Goal: Subscribe to service/newsletter

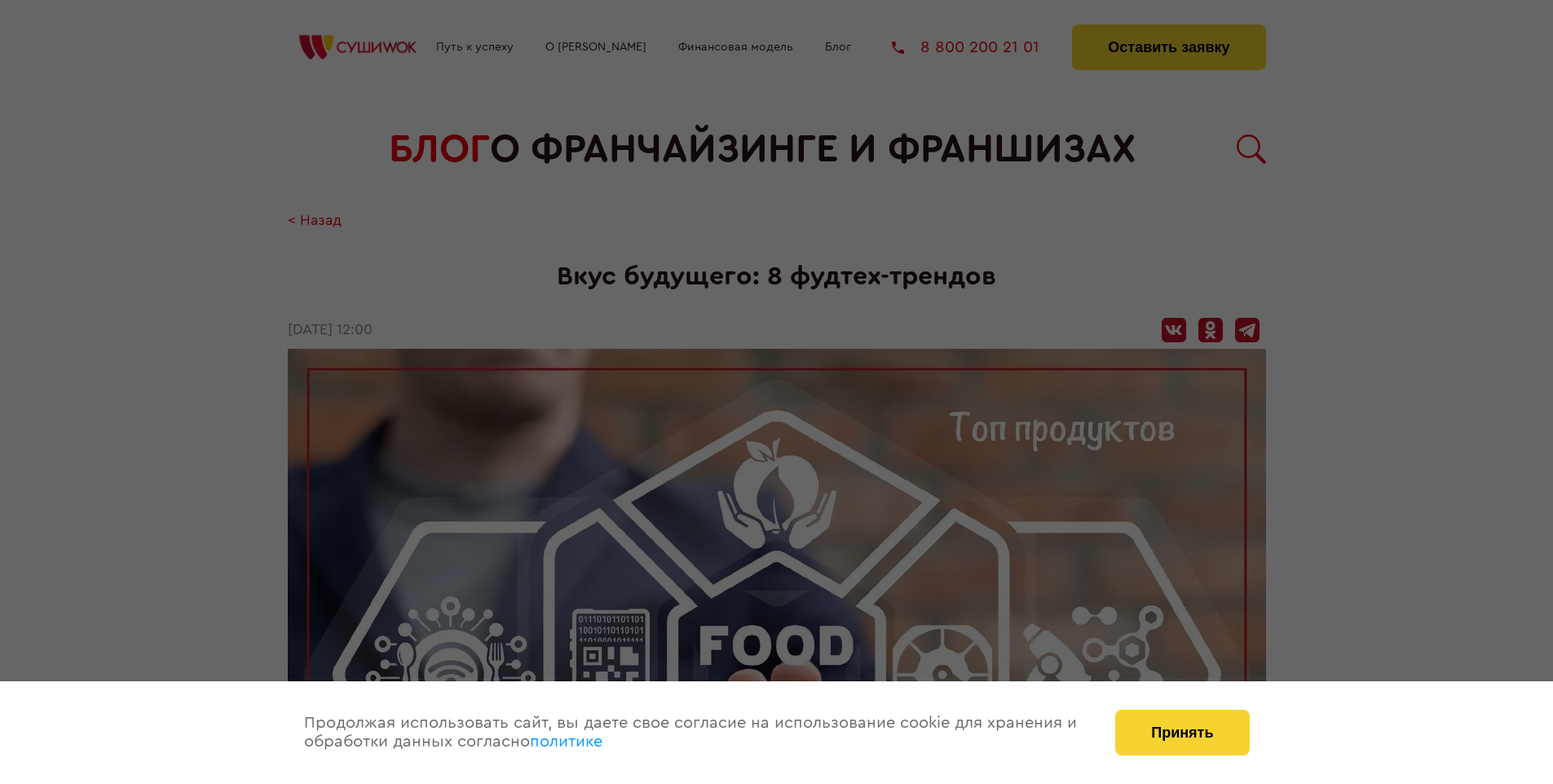
scroll to position [3049, 0]
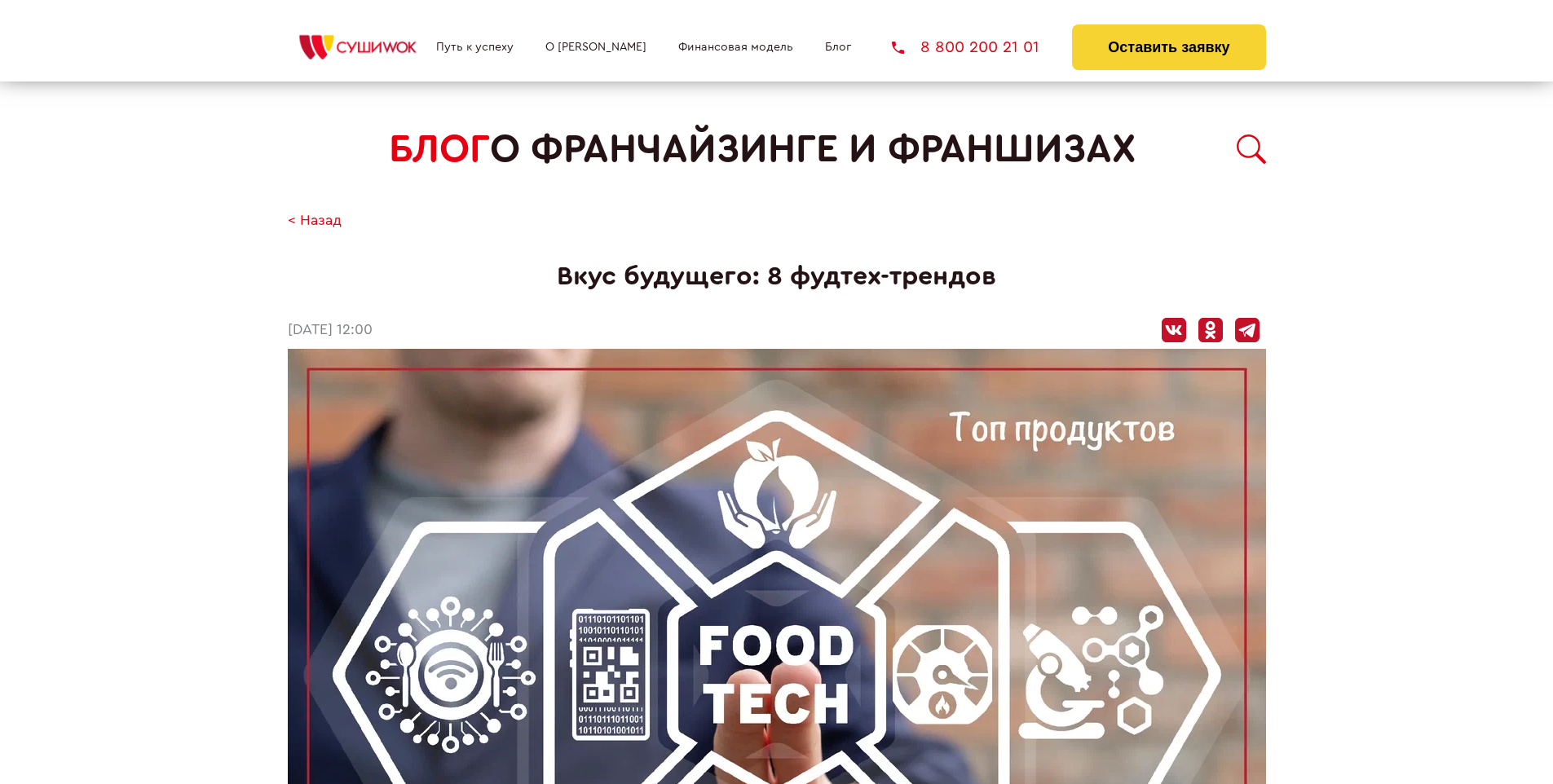
scroll to position [2853, 0]
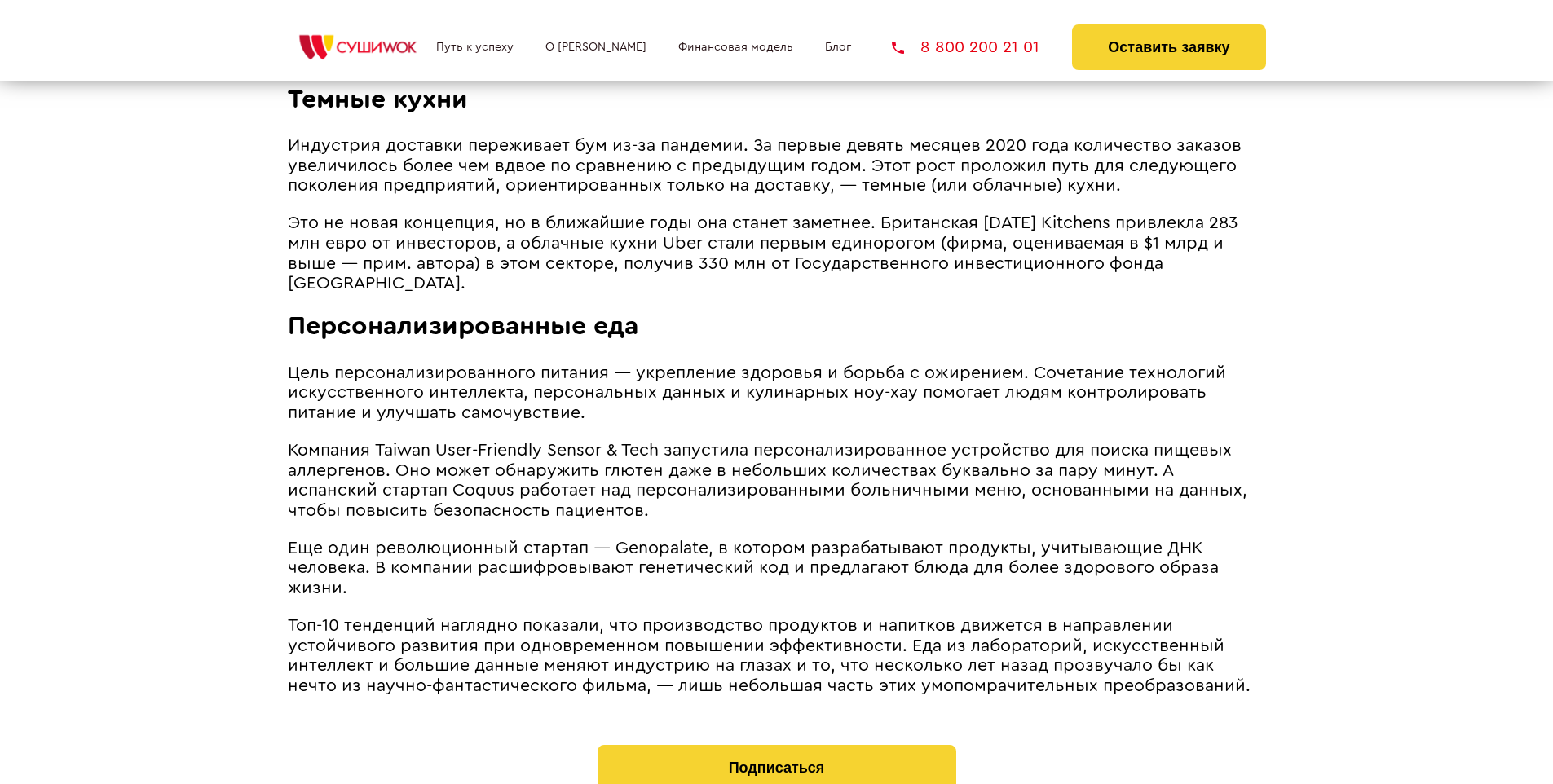
click at [752, 367] on span "Цель персонализированного питания ― укрепление здоровья и борьба с ожирением. С…" at bounding box center [757, 392] width 939 height 57
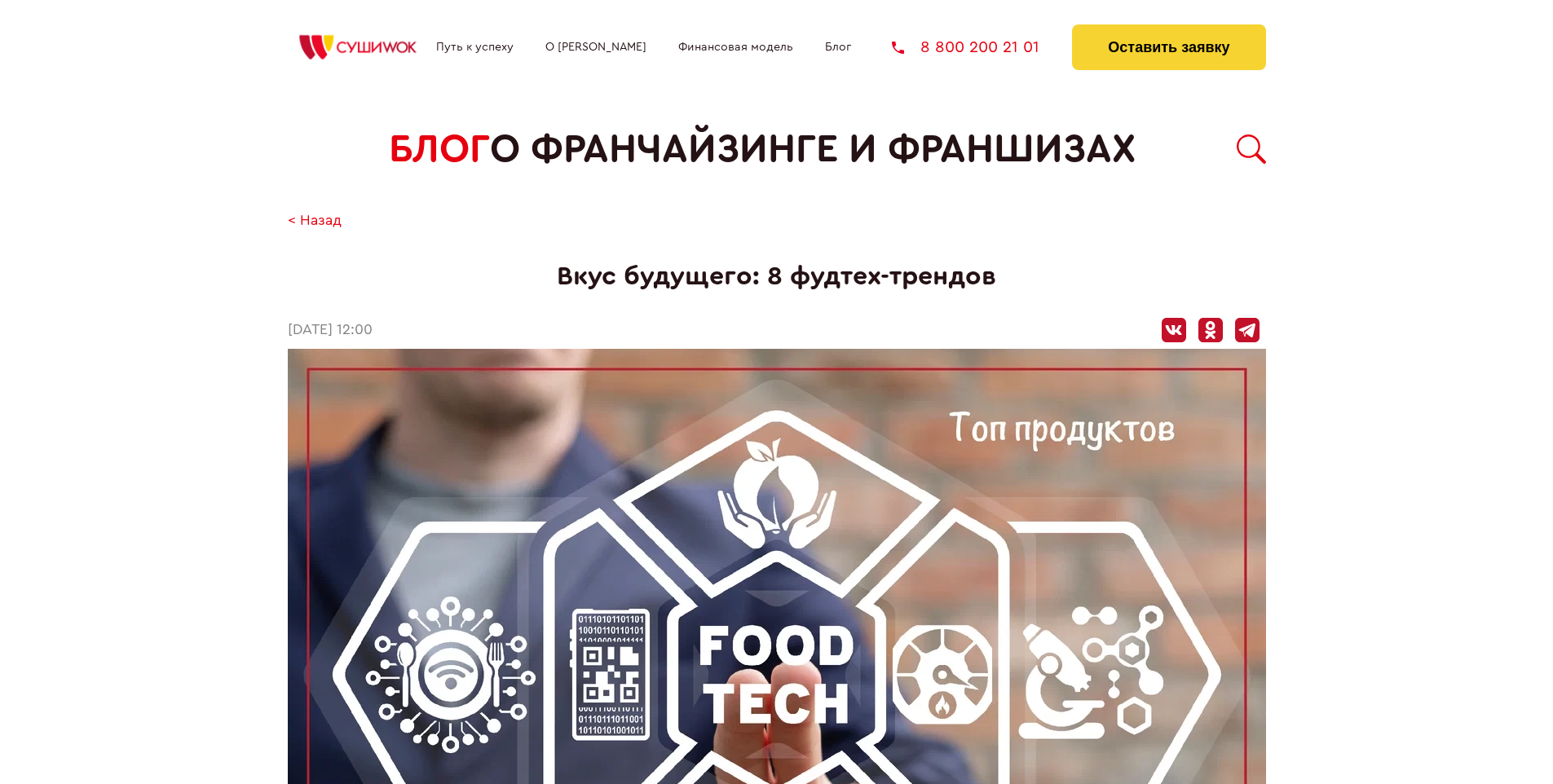
scroll to position [3049, 0]
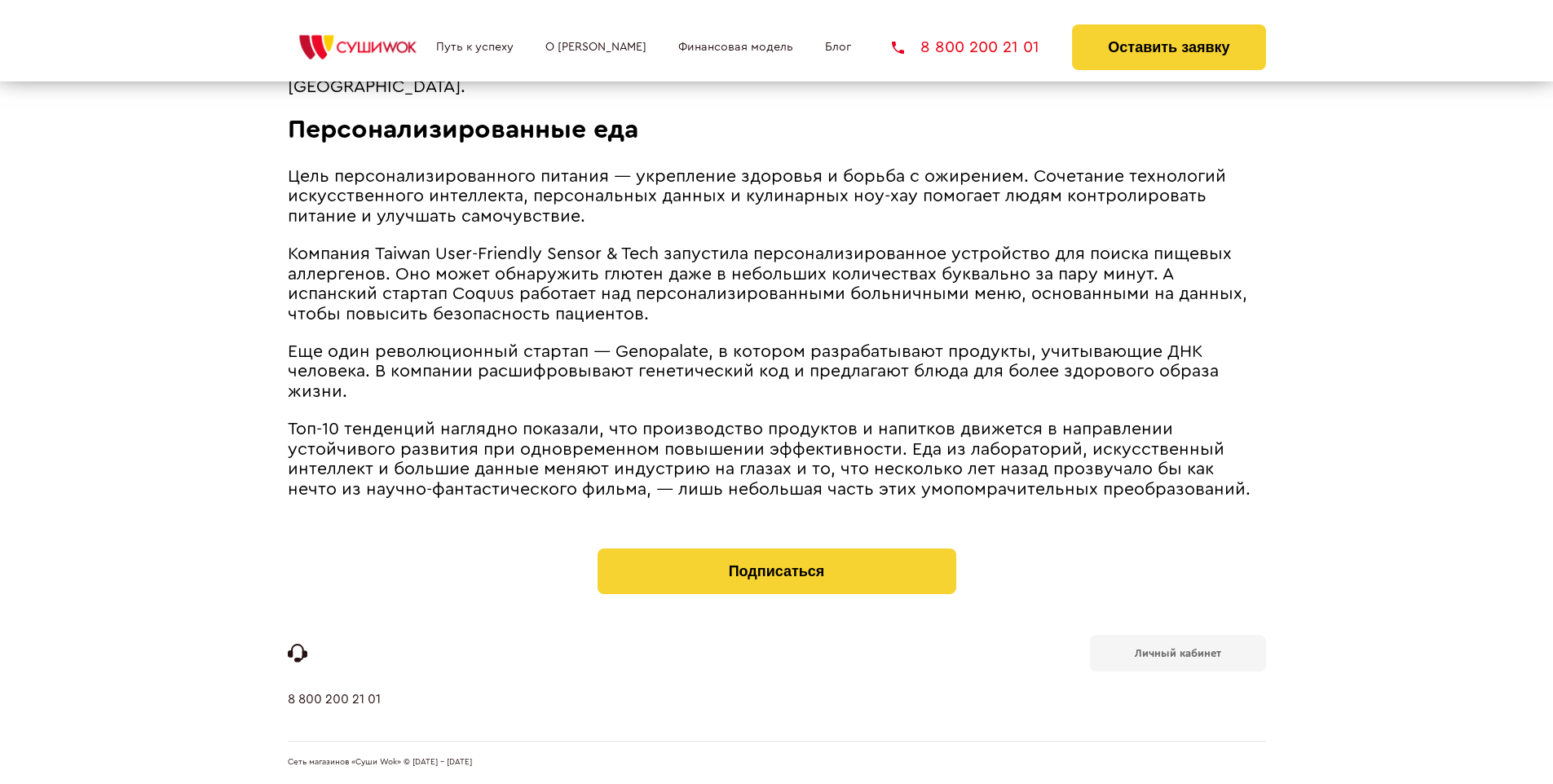
click at [1177, 652] on b "Личный кабинет" at bounding box center [1178, 653] width 87 height 10
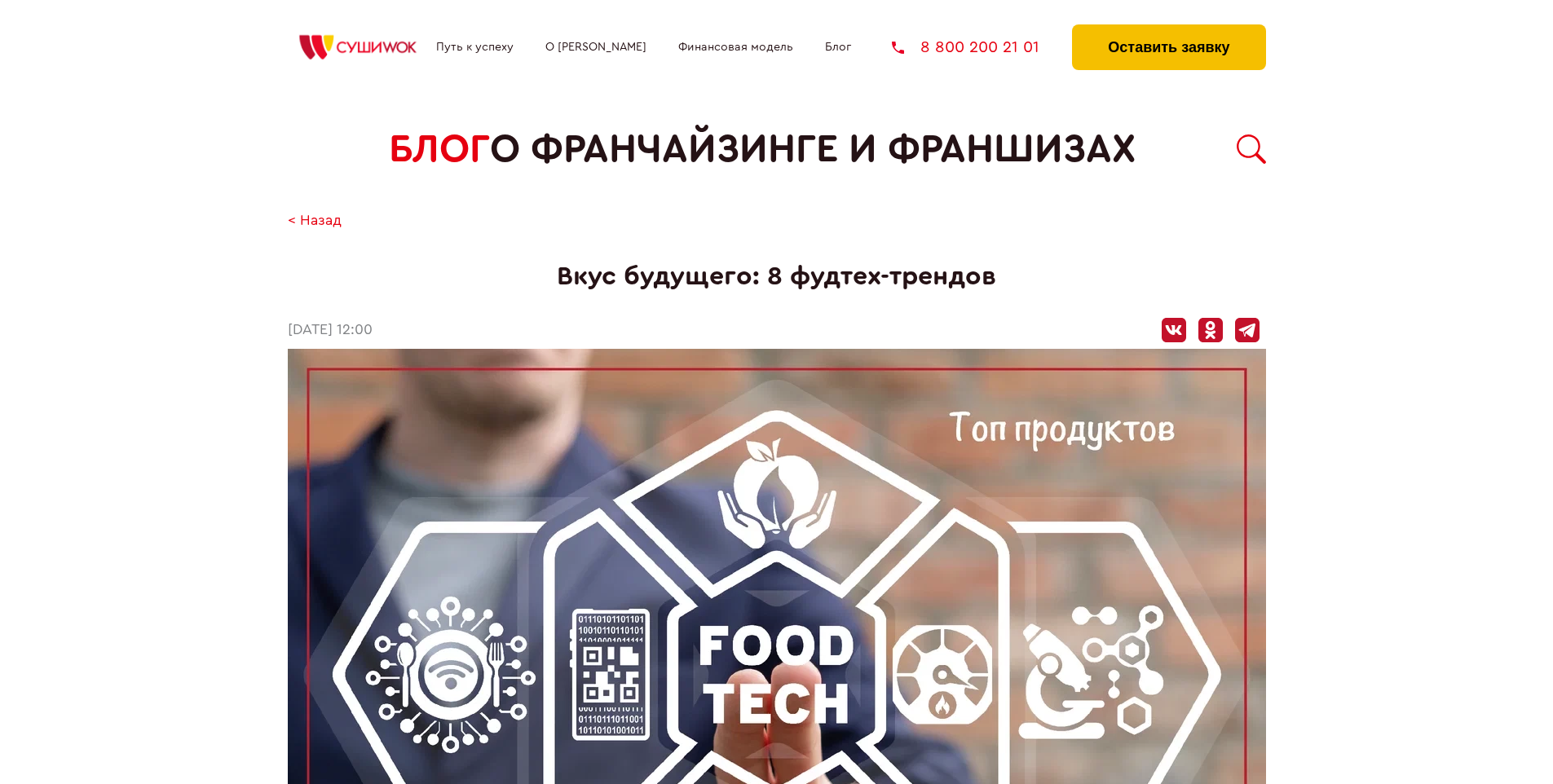
click at [1168, 29] on button "Оставить заявку" at bounding box center [1168, 47] width 193 height 46
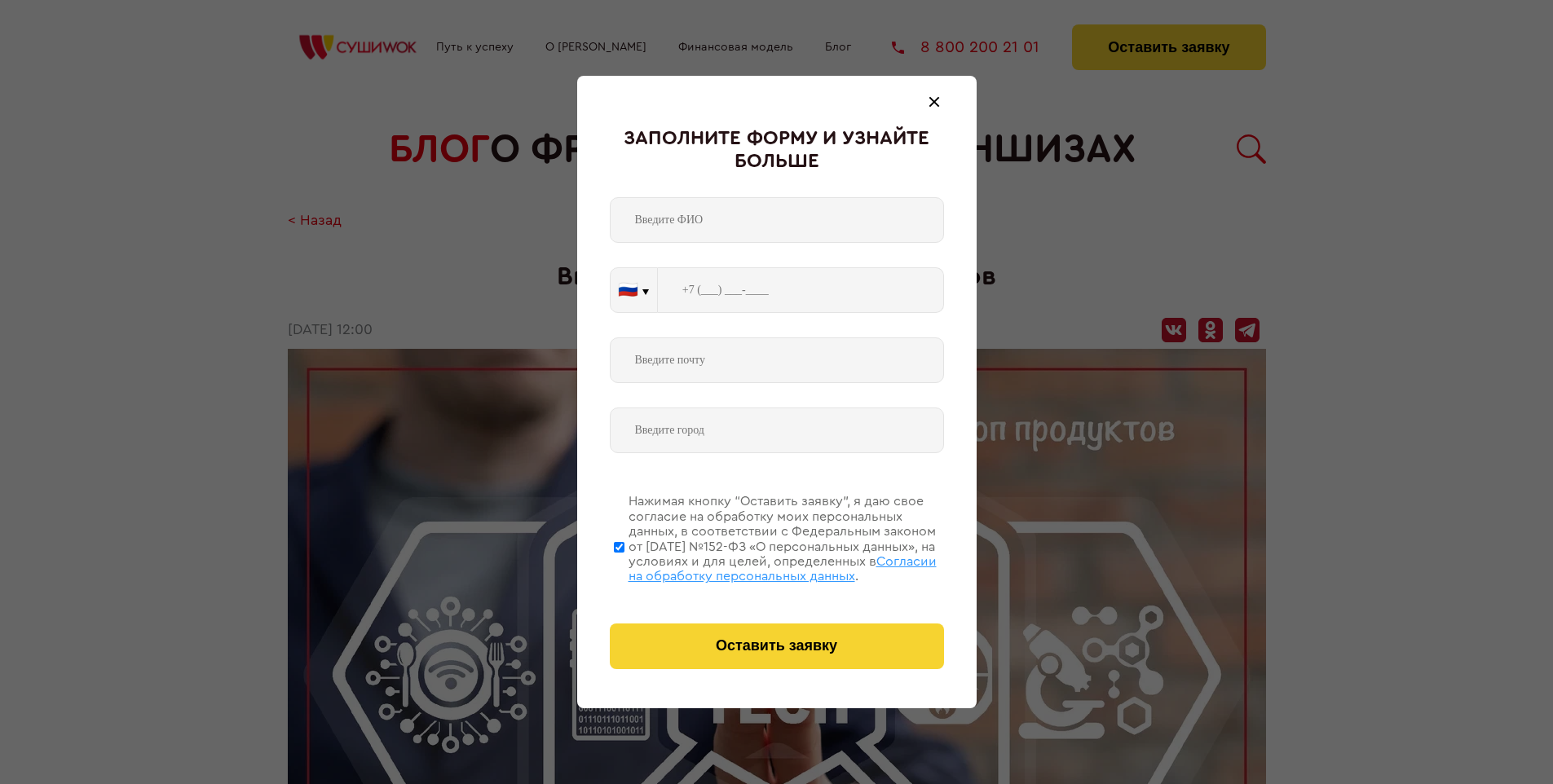
click at [756, 567] on span "Согласии на обработку персональных данных" at bounding box center [783, 569] width 309 height 28
click at [625, 567] on input "Нажимая кнопку “Оставить заявку”, я даю свое согласие на обработку моих персона…" at bounding box center [619, 547] width 10 height 131
checkbox input "false"
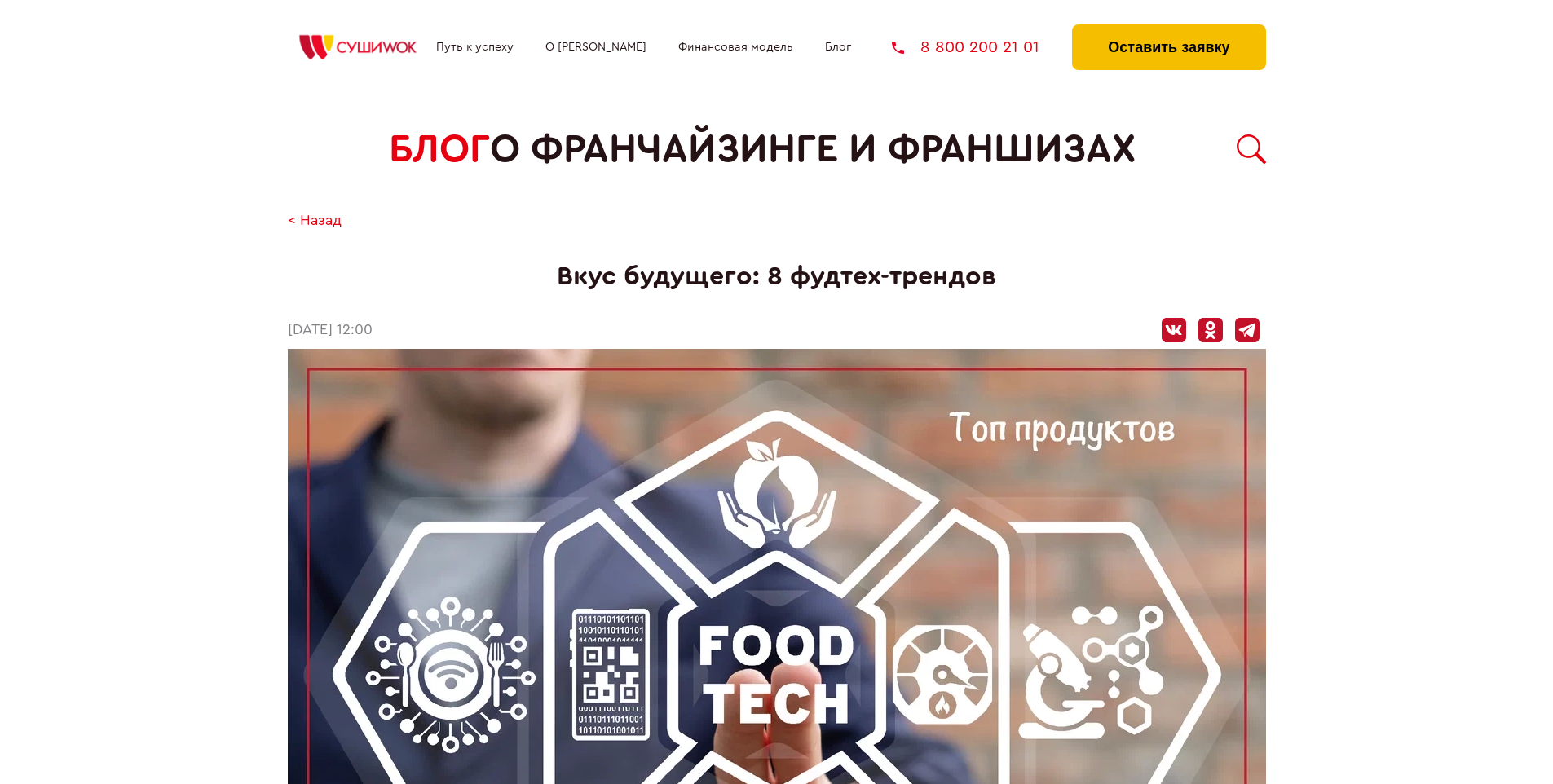
click at [1168, 29] on button "Оставить заявку" at bounding box center [1168, 47] width 193 height 46
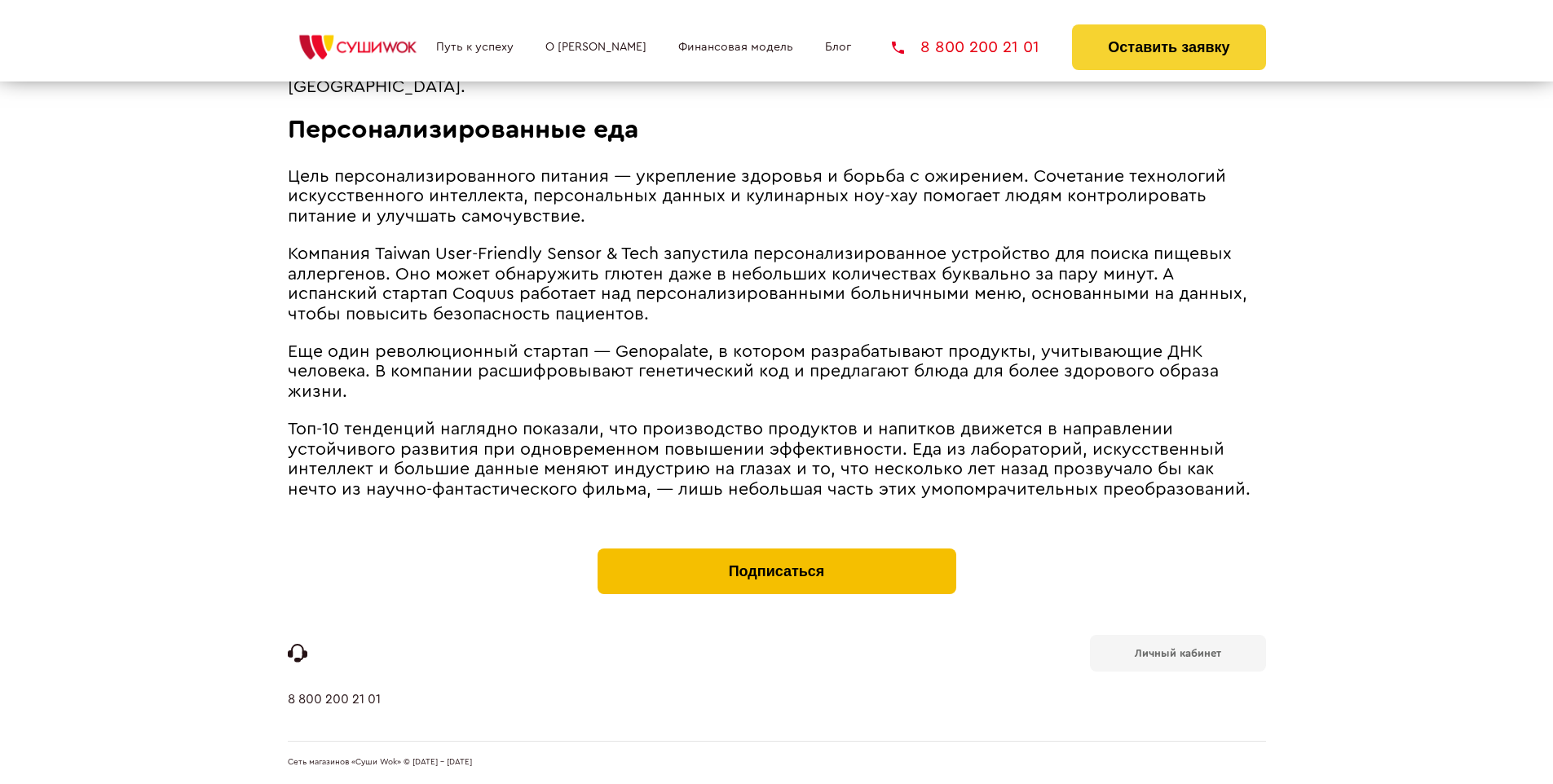
click at [776, 553] on button "Подписаться" at bounding box center [777, 571] width 359 height 46
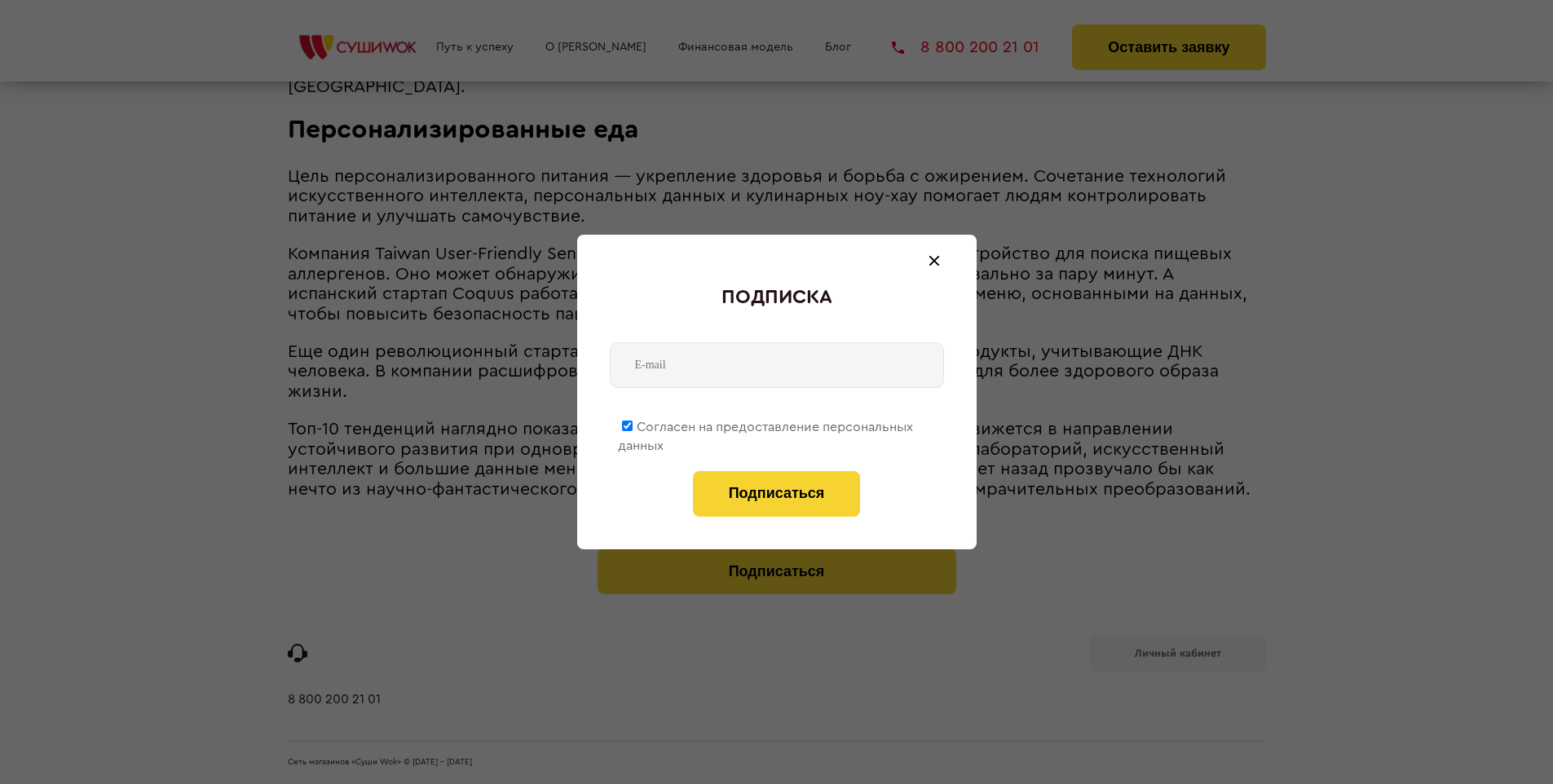
click at [766, 424] on span "Согласен на предоставление персональных данных" at bounding box center [765, 436] width 296 height 32
click at [633, 424] on input "Согласен на предоставление персональных данных" at bounding box center [627, 425] width 10 height 10
checkbox input "false"
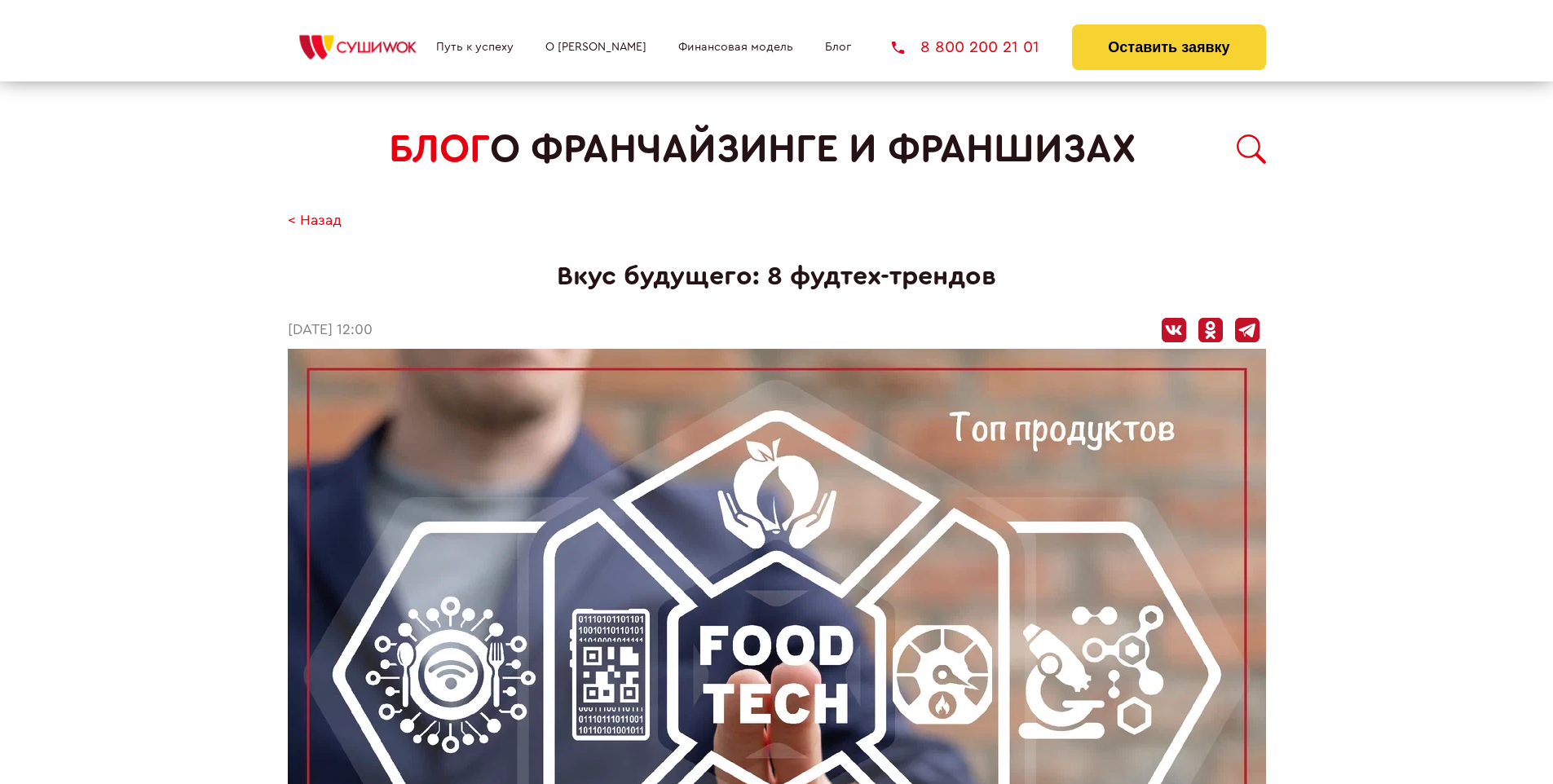
scroll to position [3049, 0]
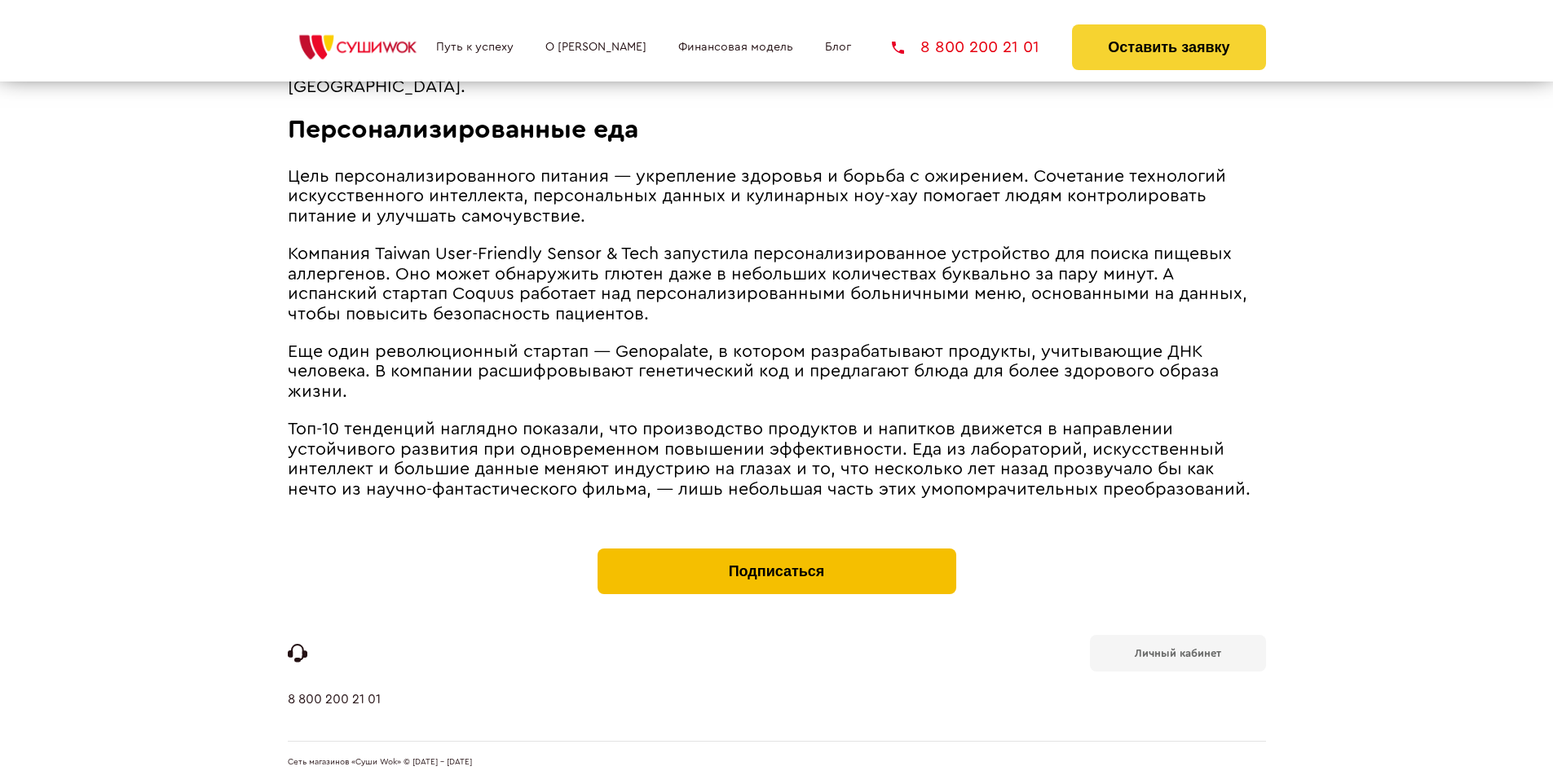
click at [776, 553] on button "Подписаться" at bounding box center [777, 571] width 359 height 46
